Goal: Information Seeking & Learning: Learn about a topic

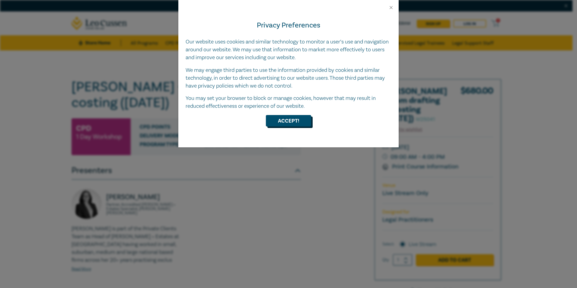
click at [293, 119] on button "Accept!" at bounding box center [288, 120] width 45 height 11
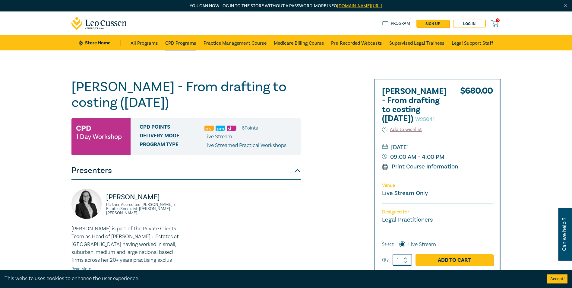
click at [188, 41] on link "CPD Programs" at bounding box center [180, 42] width 31 height 15
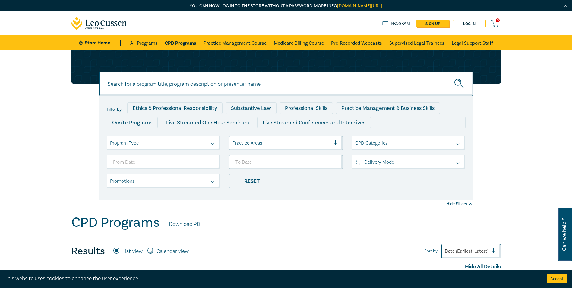
click at [322, 140] on div at bounding box center [282, 143] width 98 height 8
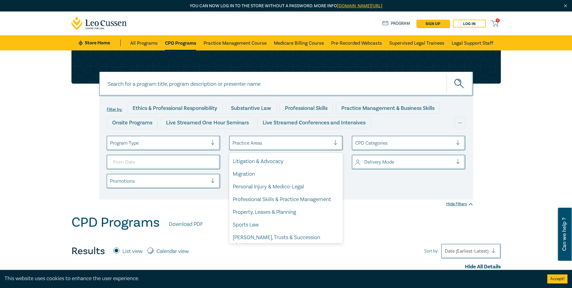
scroll to position [177, 0]
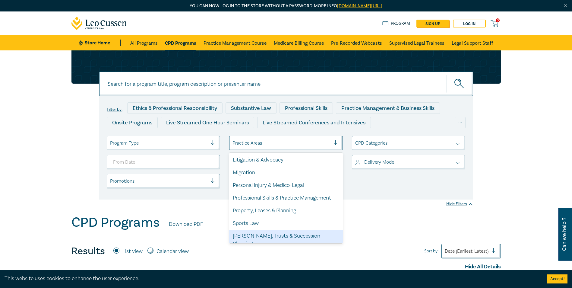
click at [265, 238] on div "[PERSON_NAME], Trusts & Succession Planning" at bounding box center [286, 240] width 114 height 21
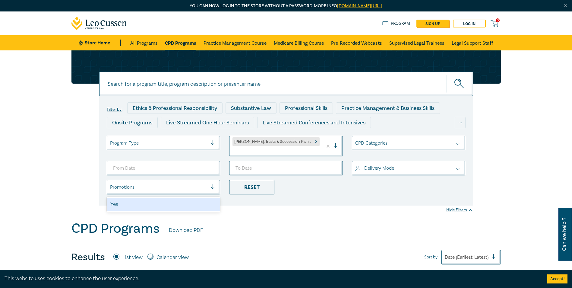
click at [197, 183] on div at bounding box center [159, 187] width 98 height 8
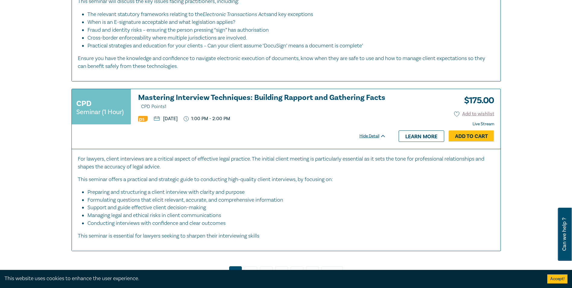
scroll to position [3064, 0]
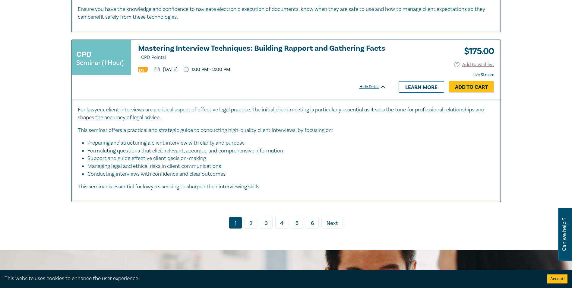
click at [254, 217] on link "2" at bounding box center [251, 222] width 13 height 11
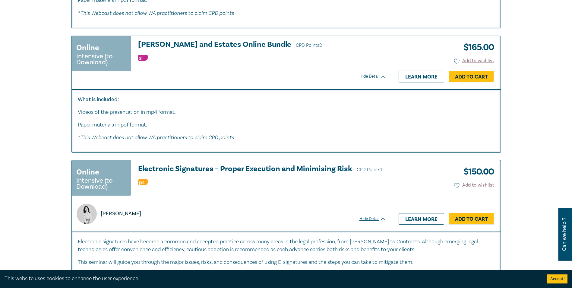
scroll to position [2685, 0]
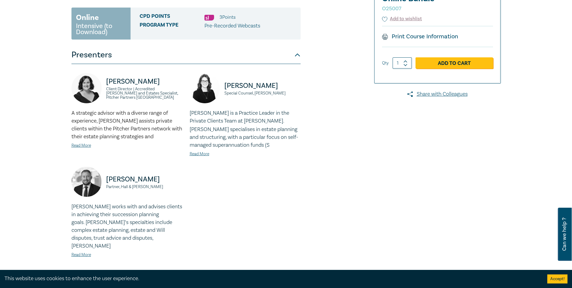
scroll to position [211, 0]
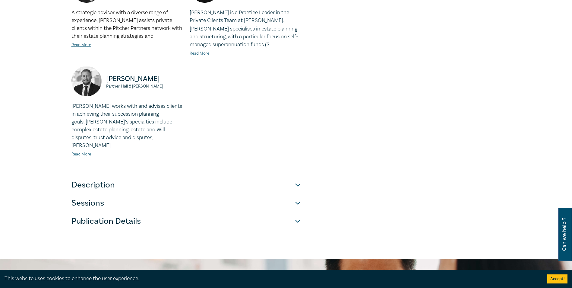
click at [166, 178] on button "Description" at bounding box center [185, 185] width 229 height 18
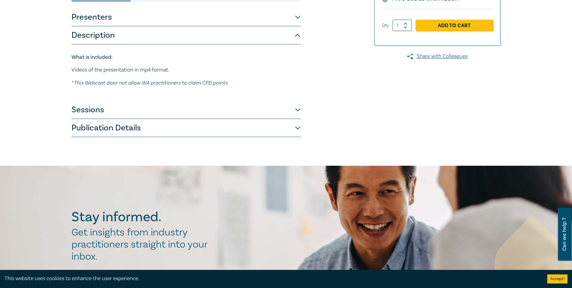
scroll to position [148, 0]
click at [125, 114] on button "Sessions" at bounding box center [185, 110] width 229 height 18
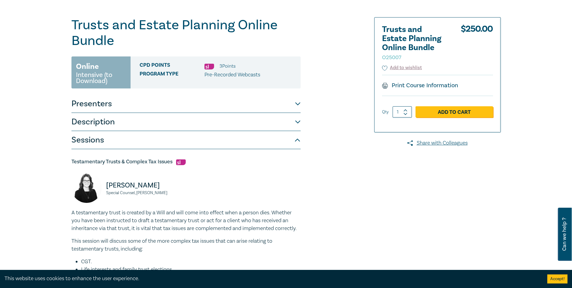
scroll to position [0, 0]
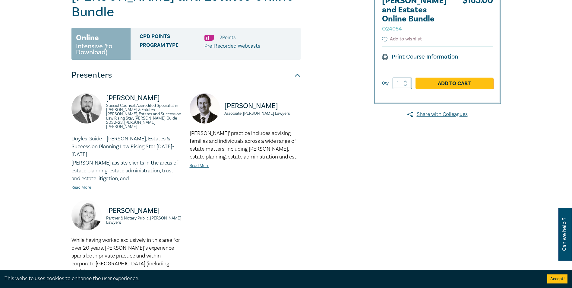
scroll to position [211, 0]
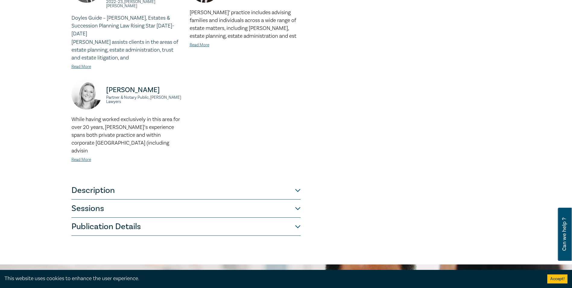
click at [243, 181] on button "Description" at bounding box center [185, 190] width 229 height 18
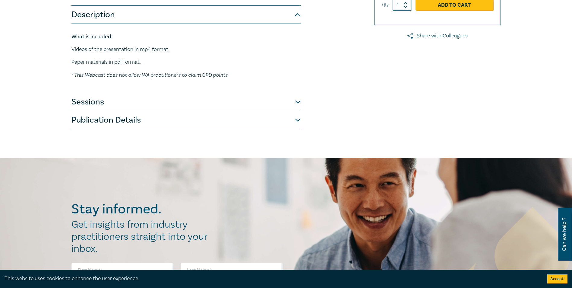
scroll to position [121, 0]
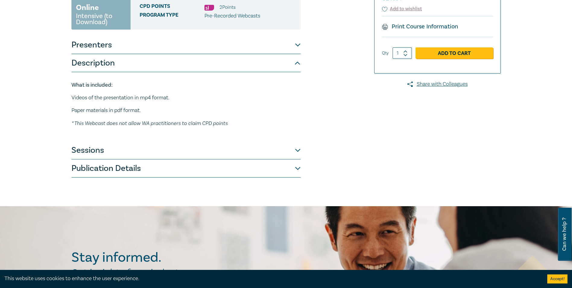
click at [159, 141] on button "Sessions" at bounding box center [185, 150] width 229 height 18
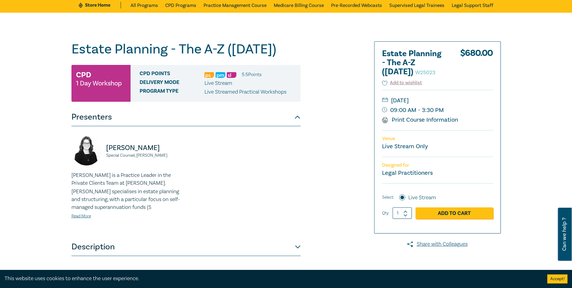
scroll to position [90, 0]
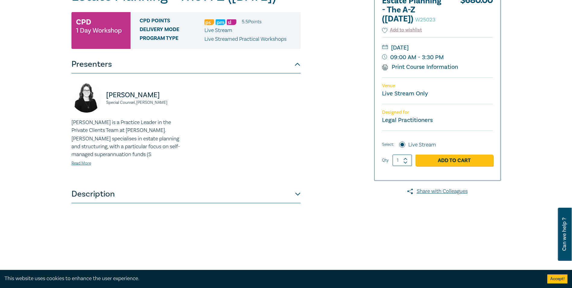
click at [107, 189] on button "Description" at bounding box center [185, 194] width 229 height 18
